Goal: Task Accomplishment & Management: Manage account settings

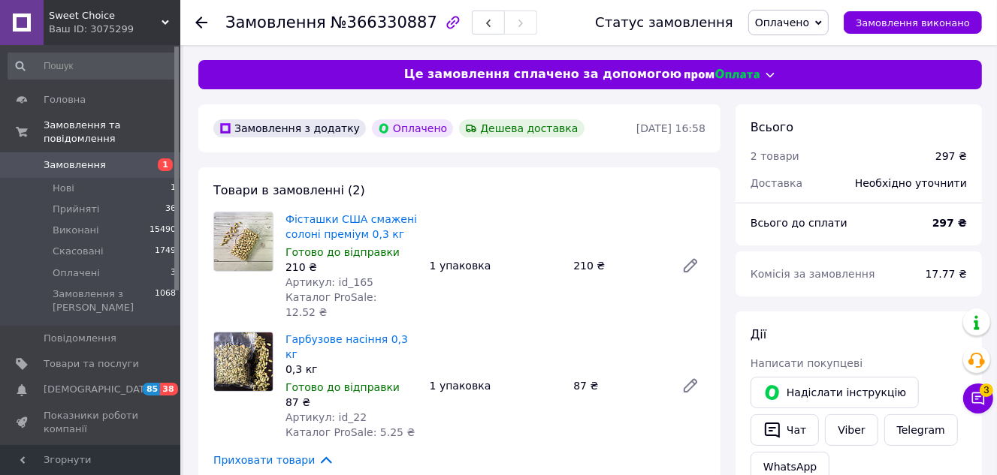
click at [828, 17] on span "Оплачено" at bounding box center [788, 23] width 80 height 26
click at [825, 44] on li "Прийнято" at bounding box center [788, 52] width 79 height 23
click at [792, 423] on button "Чат" at bounding box center [784, 431] width 68 height 32
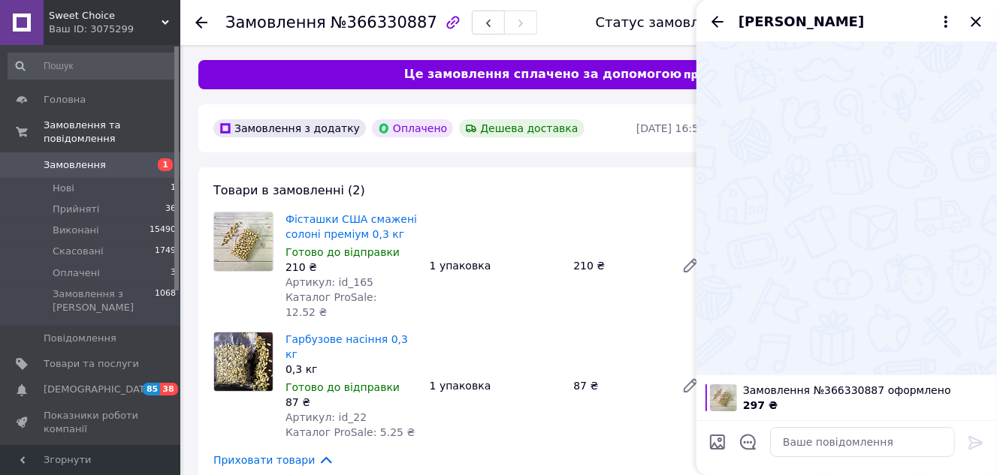
drag, startPoint x: 976, startPoint y: 17, endPoint x: 943, endPoint y: 71, distance: 62.7
click at [976, 19] on icon "Закрити" at bounding box center [976, 22] width 18 height 18
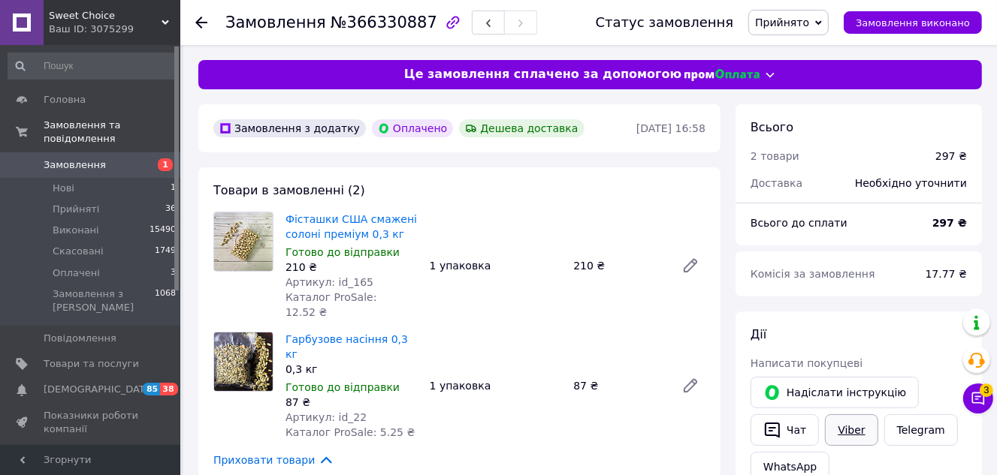
click at [847, 429] on link "Viber" at bounding box center [851, 431] width 53 height 32
click at [850, 423] on link "Viber" at bounding box center [851, 431] width 53 height 32
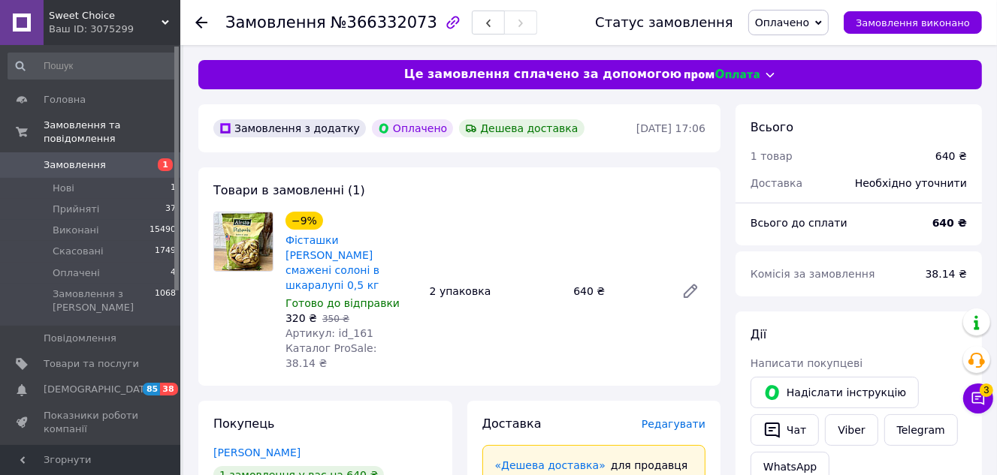
click at [827, 23] on span "Оплачено" at bounding box center [788, 23] width 80 height 26
click at [822, 50] on li "Прийнято" at bounding box center [788, 52] width 79 height 23
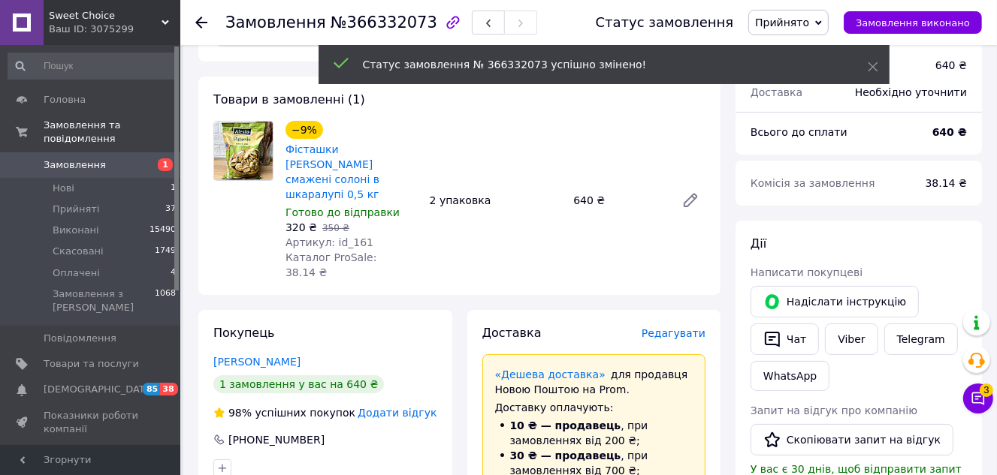
scroll to position [204, 0]
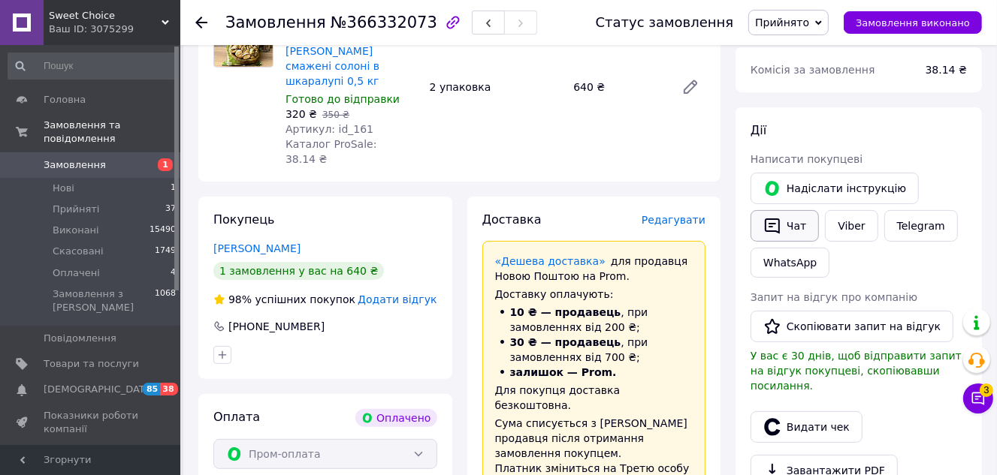
click at [797, 218] on button "Чат" at bounding box center [784, 226] width 68 height 32
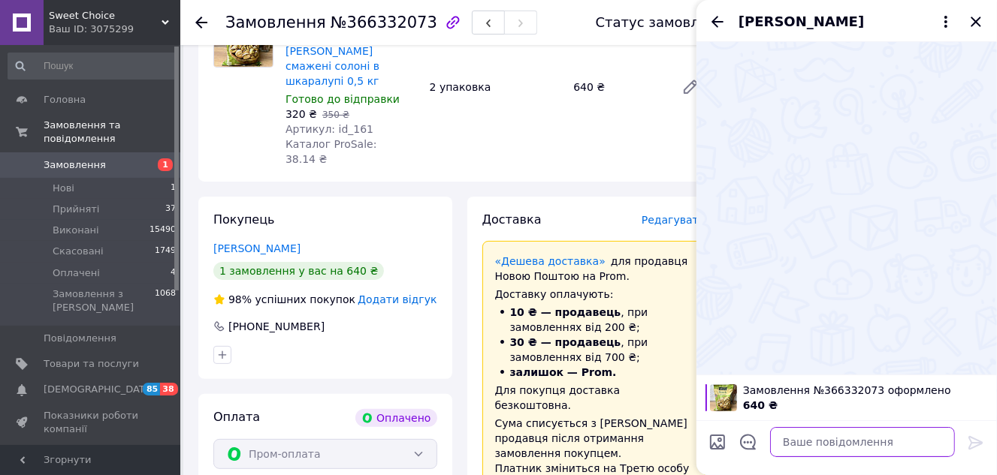
click at [816, 435] on textarea at bounding box center [862, 442] width 185 height 30
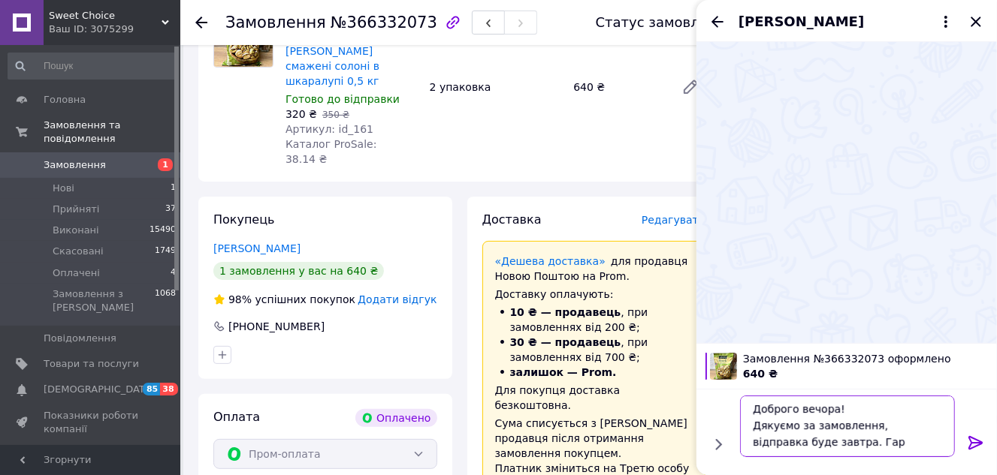
scroll to position [1, 0]
type textarea "Доброго вечора! Дякуємо за замовлення, відправка буде завтра. Гарного Вам вечор…"
click at [978, 442] on icon at bounding box center [976, 443] width 18 height 18
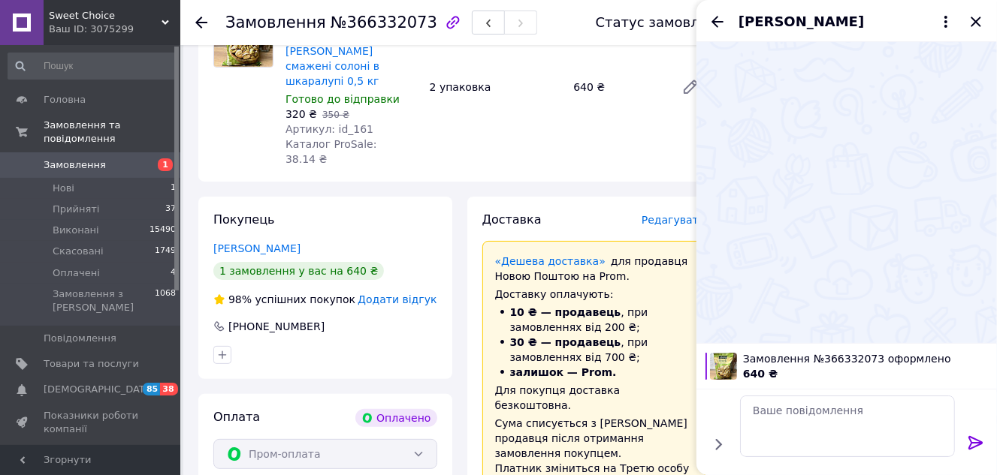
scroll to position [0, 0]
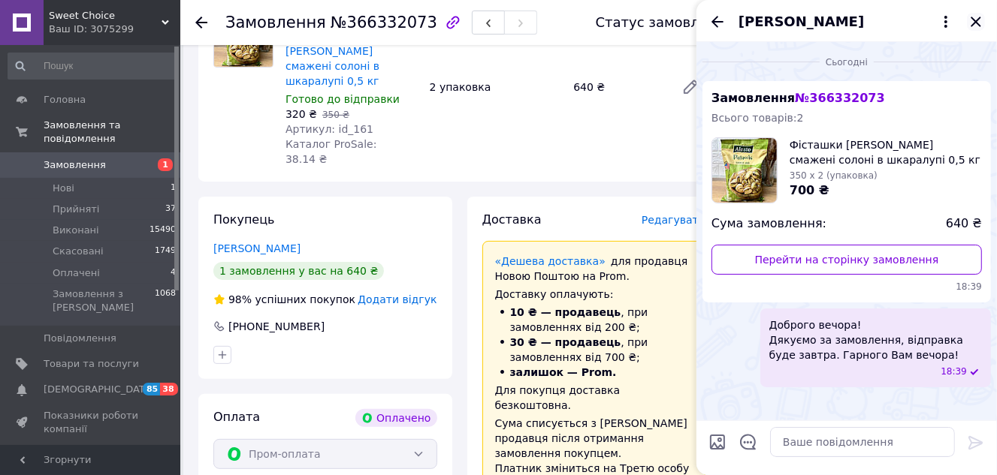
click at [971, 19] on icon "Закрити" at bounding box center [976, 22] width 18 height 18
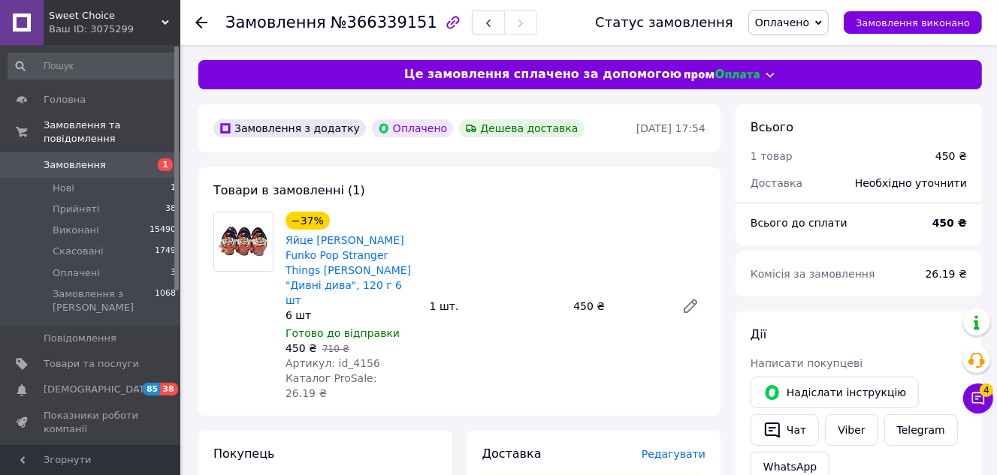
click at [822, 20] on icon at bounding box center [818, 23] width 7 height 7
click at [828, 50] on li "Прийнято" at bounding box center [788, 52] width 79 height 23
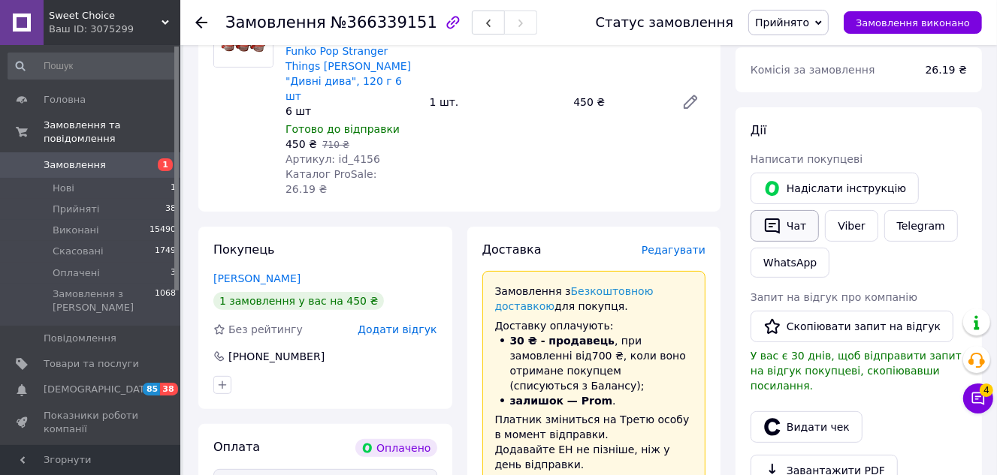
click at [797, 231] on button "Чат" at bounding box center [784, 226] width 68 height 32
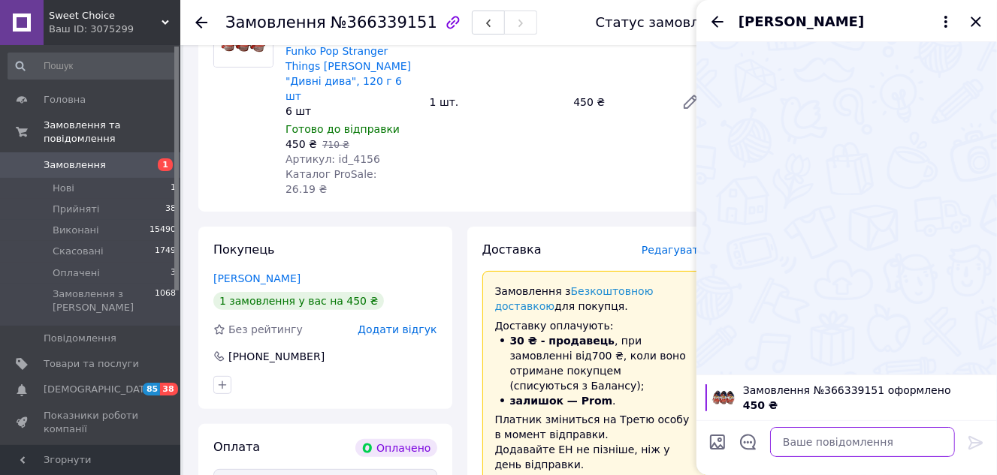
click at [808, 442] on textarea at bounding box center [862, 442] width 185 height 30
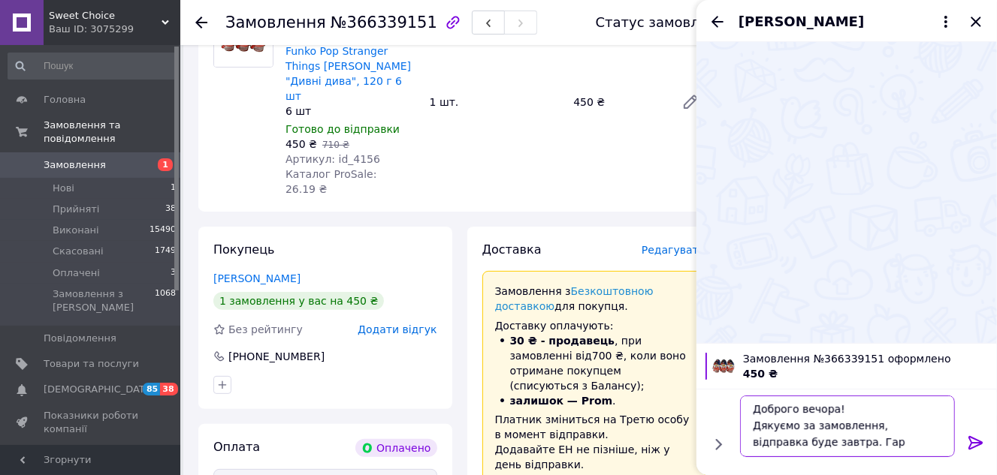
scroll to position [1, 0]
type textarea "Доброго вечора! Дякуємо за замовлення, відправка буде завтра. Гарного Вам вечор…"
click at [976, 442] on icon at bounding box center [976, 443] width 18 height 18
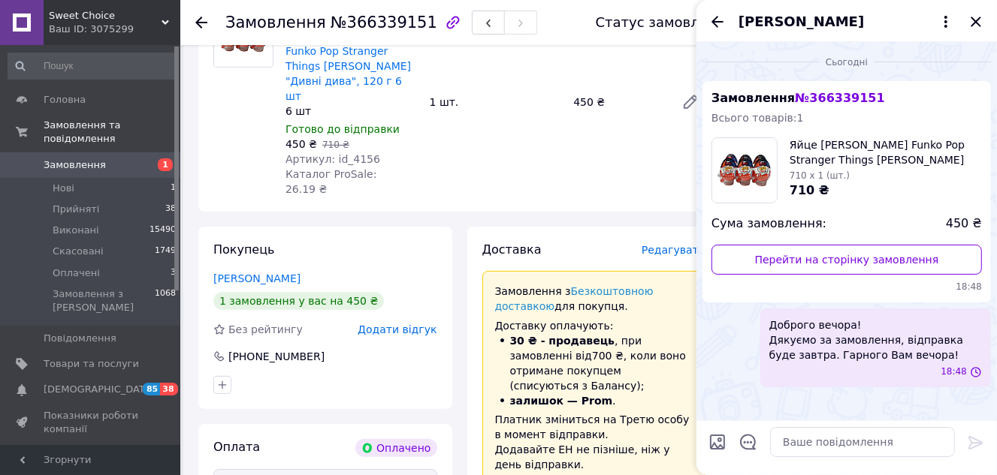
scroll to position [0, 0]
click at [974, 18] on icon "Закрити" at bounding box center [976, 22] width 18 height 18
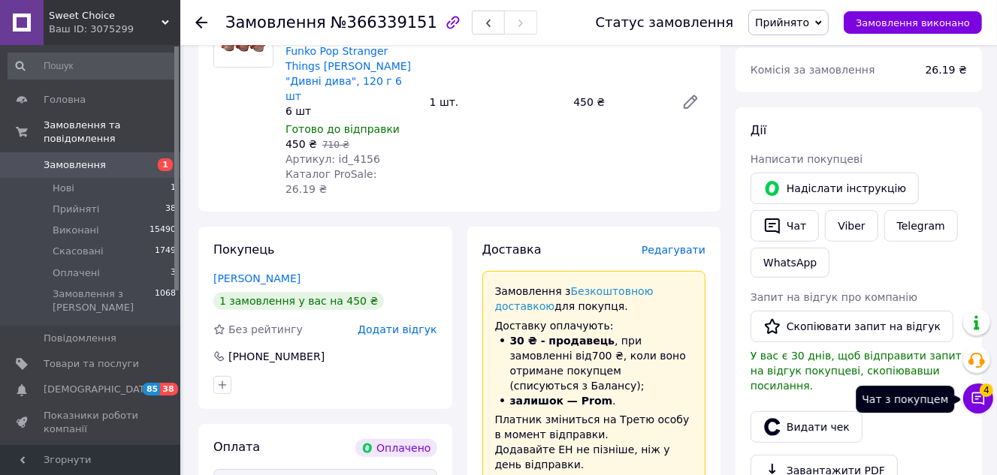
click at [975, 404] on icon at bounding box center [977, 398] width 15 height 15
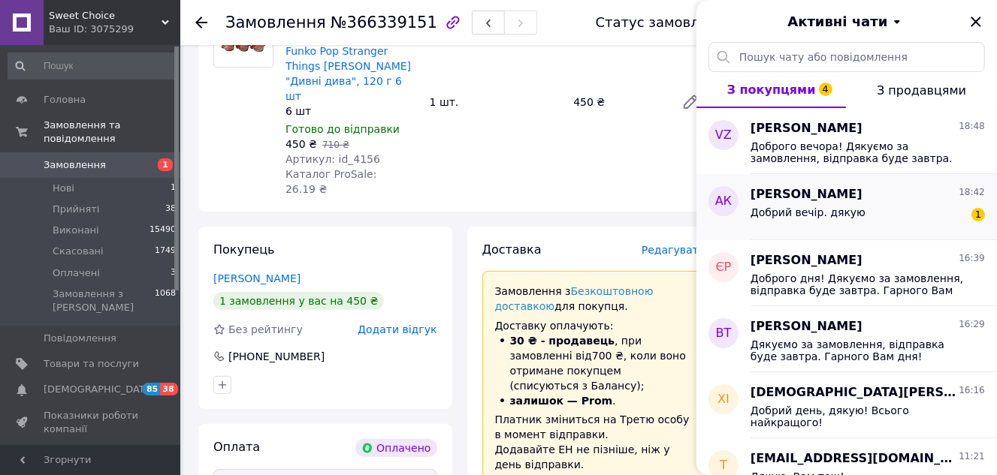
click at [870, 206] on div "Добрий вечір. дякую 1" at bounding box center [867, 216] width 234 height 24
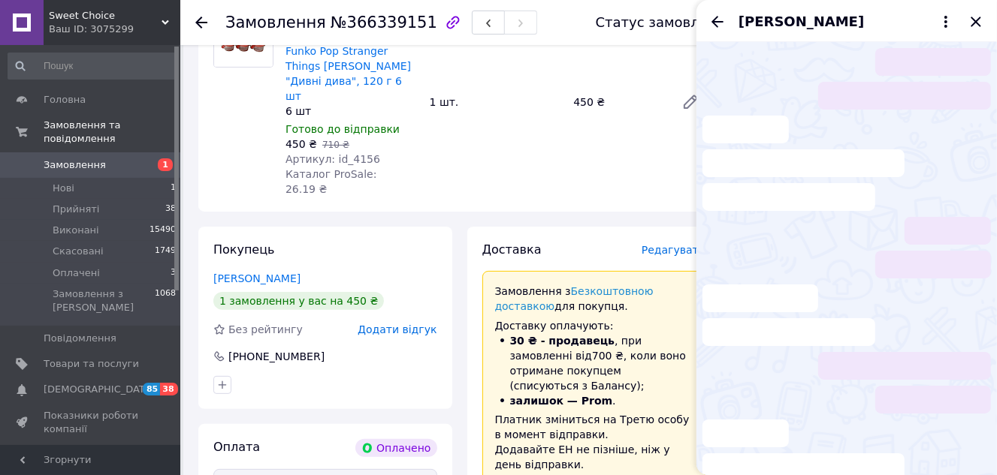
scroll to position [38, 0]
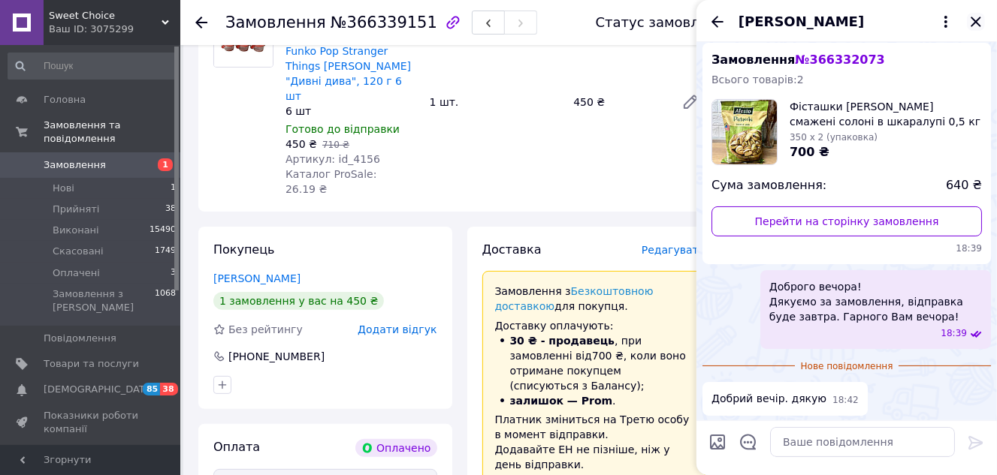
click at [979, 18] on icon "Закрити" at bounding box center [975, 22] width 10 height 10
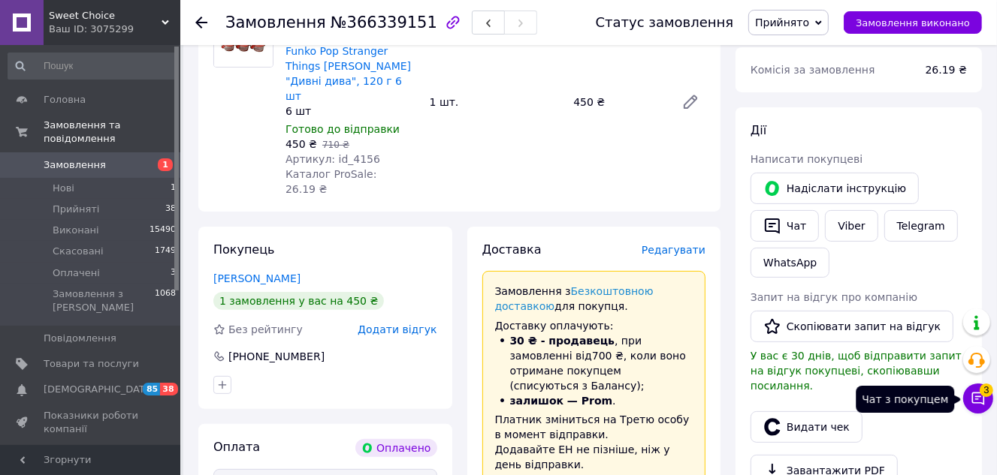
click at [986, 403] on button "Чат з покупцем 3" at bounding box center [978, 399] width 30 height 30
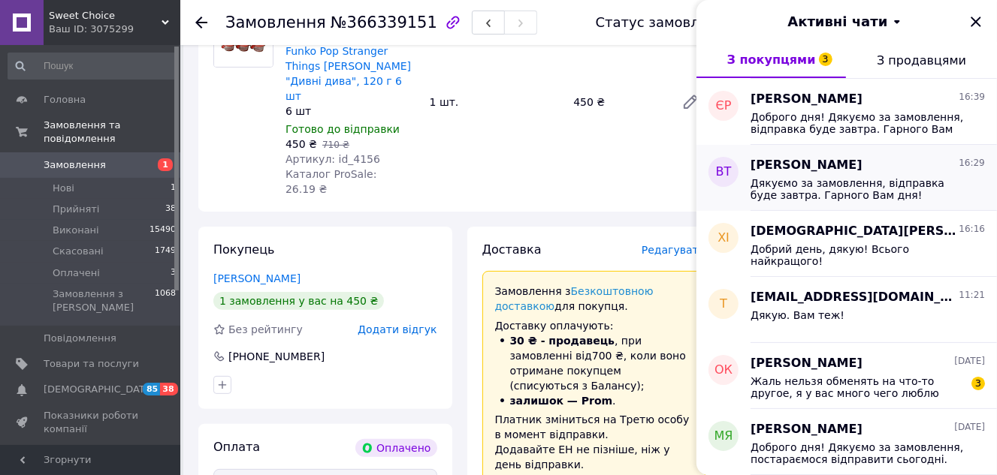
scroll to position [204, 0]
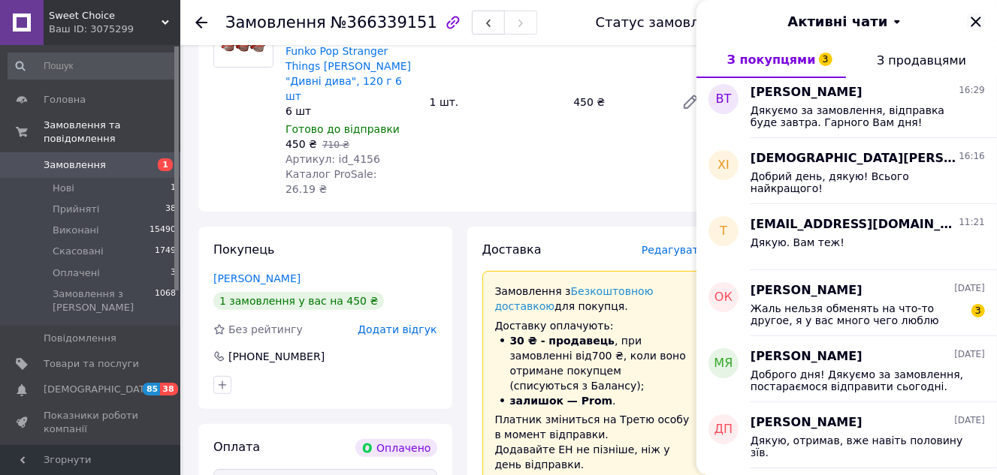
click at [976, 21] on icon "Закрити" at bounding box center [975, 22] width 10 height 10
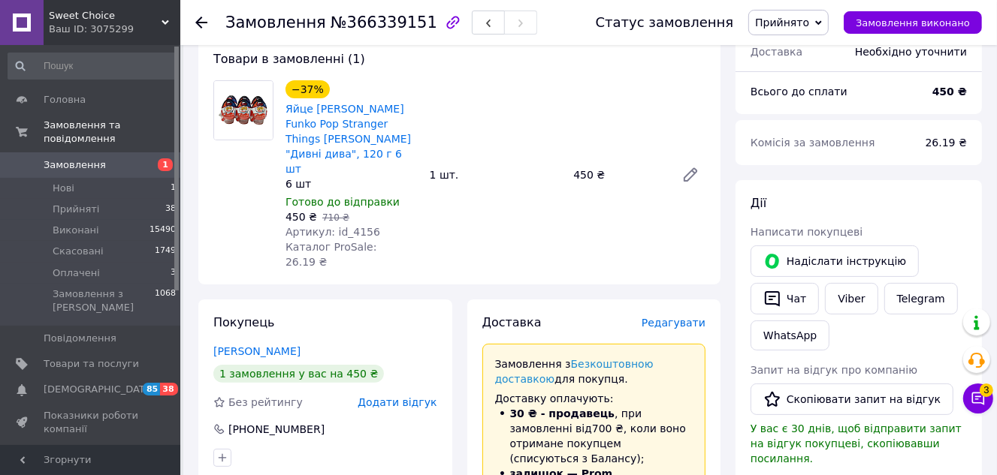
scroll to position [0, 0]
